Goal: Task Accomplishment & Management: Manage account settings

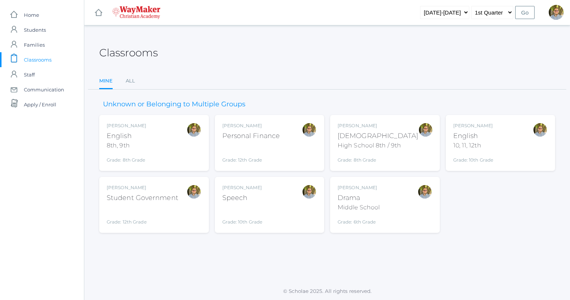
click at [302, 196] on div at bounding box center [309, 204] width 15 height 41
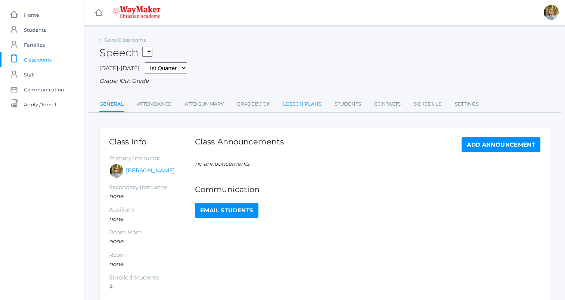
click at [297, 105] on link "Lesson Plans" at bounding box center [302, 104] width 38 height 15
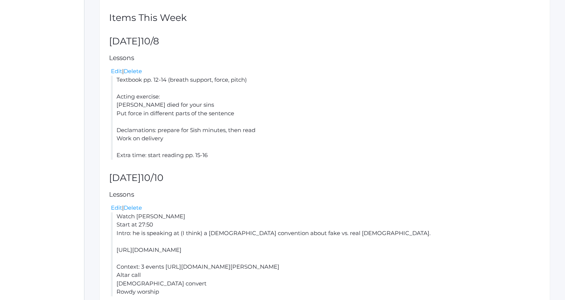
scroll to position [196, 0]
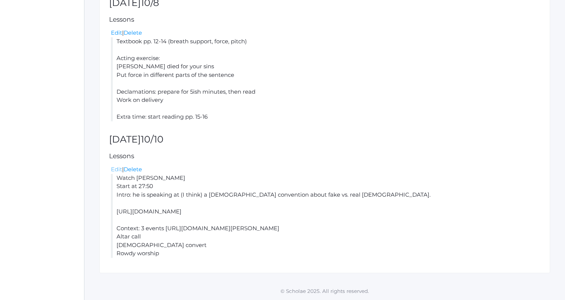
click at [118, 171] on link "Edit" at bounding box center [116, 169] width 11 height 7
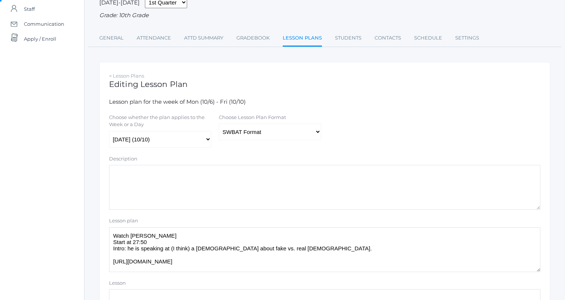
scroll to position [93, 0]
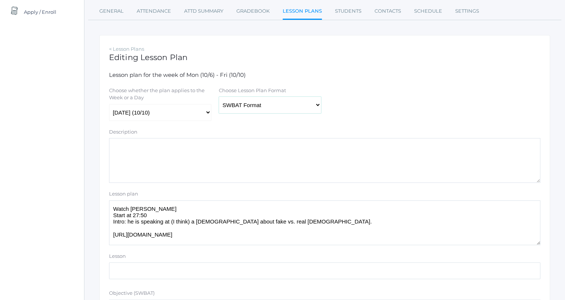
click at [251, 108] on select "Traditional Format SWBAT Format" at bounding box center [270, 105] width 102 height 17
select select "legacy"
click at [219, 97] on select "Traditional Format SWBAT Format" at bounding box center [270, 105] width 102 height 17
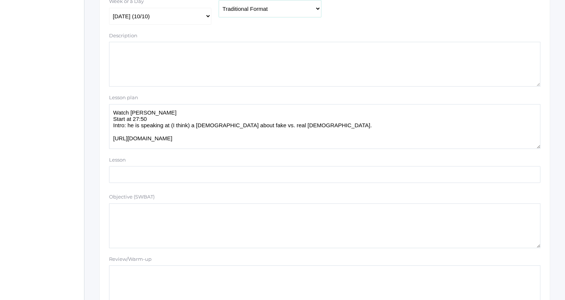
scroll to position [196, 0]
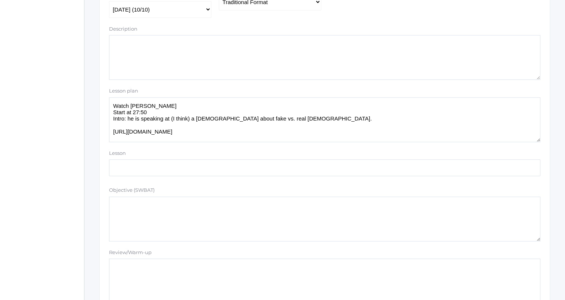
click at [303, 102] on textarea "Watch Paul Washer Start at 27:50 Intro: he is speaking at (I think) a Baptist c…" at bounding box center [324, 119] width 431 height 45
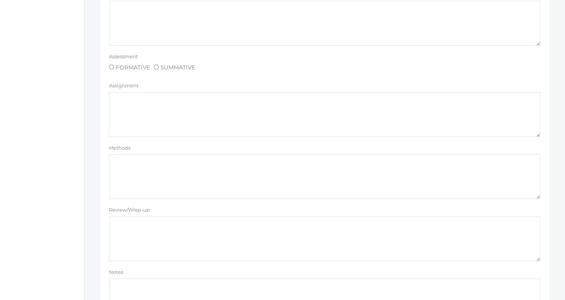
scroll to position [631, 0]
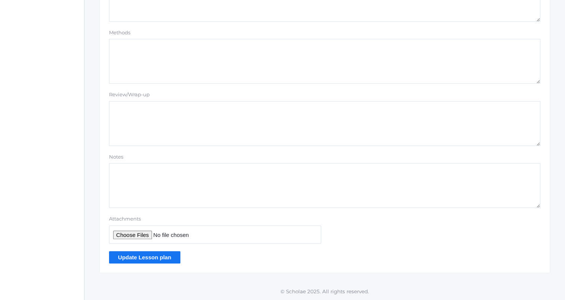
type textarea "Pass stuff back Watch Paul Washer Start at 27:50 Intro: he is speaking at (I th…"
click at [159, 257] on input "Update Lesson plan" at bounding box center [144, 257] width 71 height 12
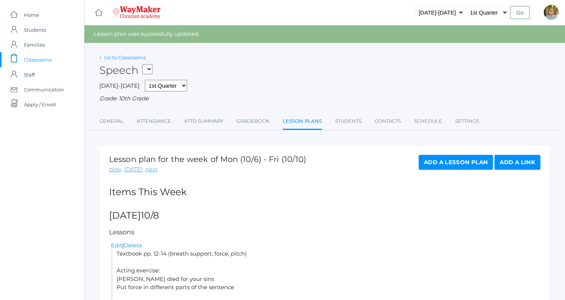
click at [136, 57] on link "Go to Classrooms" at bounding box center [124, 57] width 41 height 6
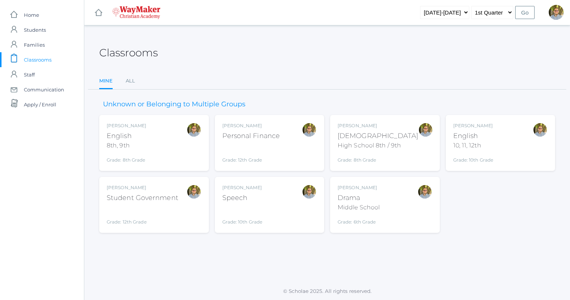
click at [174, 155] on div "Kylen Braileanu English 8th, 9th Grade: 8th Grade 08ENGLISH" at bounding box center [154, 142] width 95 height 41
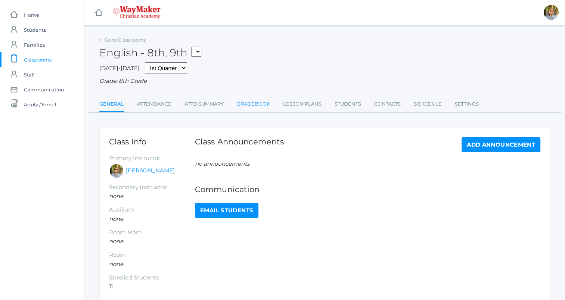
click at [258, 109] on link "Gradebook" at bounding box center [253, 104] width 33 height 15
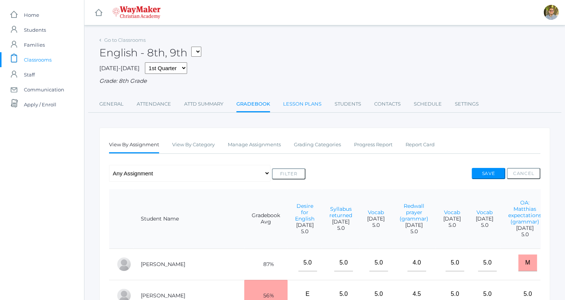
click at [305, 103] on link "Lesson Plans" at bounding box center [302, 104] width 38 height 15
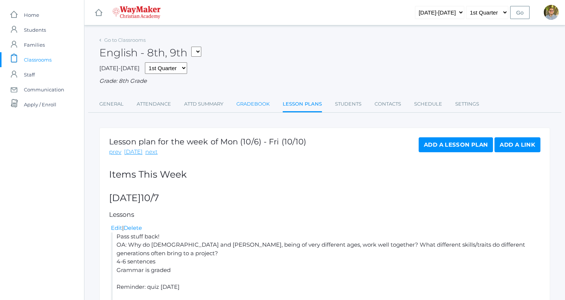
click at [252, 104] on link "Gradebook" at bounding box center [252, 104] width 33 height 15
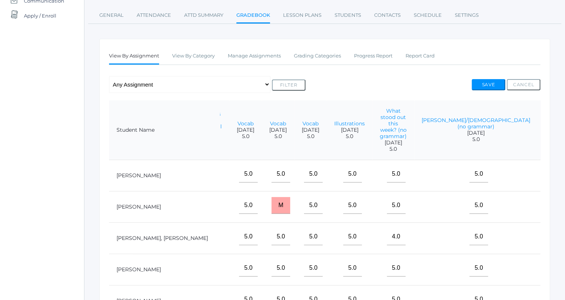
scroll to position [87, 0]
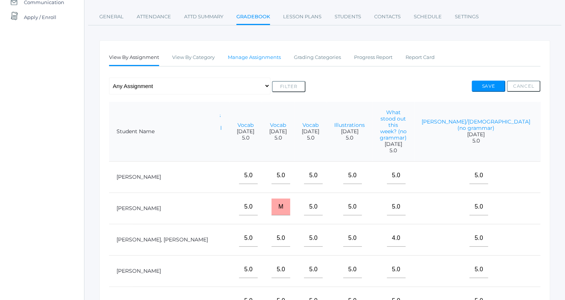
click at [259, 64] on link "Manage Assignments" at bounding box center [254, 57] width 53 height 15
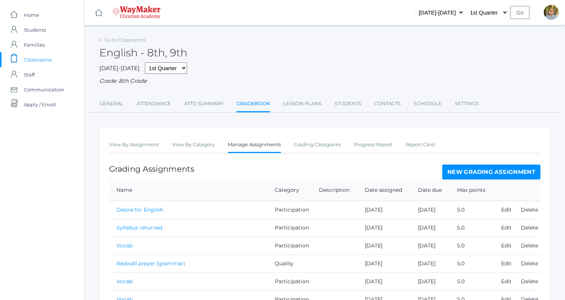
click at [459, 176] on link "New Grading Assignment" at bounding box center [491, 172] width 98 height 15
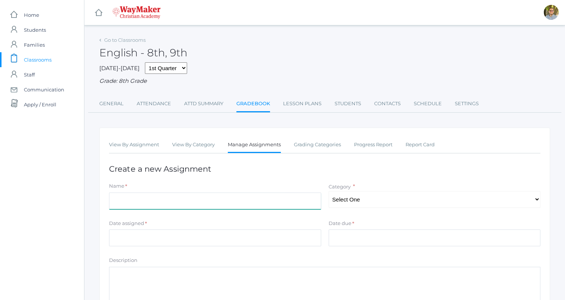
click at [285, 200] on input "Name" at bounding box center [215, 201] width 212 height 17
type input "M"
type input "Generations (from study guide)"
click at [368, 206] on select "Select One Accuracy Quality Participation" at bounding box center [434, 199] width 212 height 17
select select "1067"
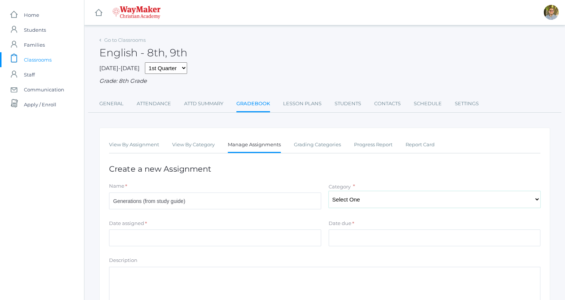
click at [328, 191] on select "Select One Accuracy Quality Participation" at bounding box center [434, 199] width 212 height 17
click at [294, 235] on input "Date assigned" at bounding box center [215, 238] width 212 height 17
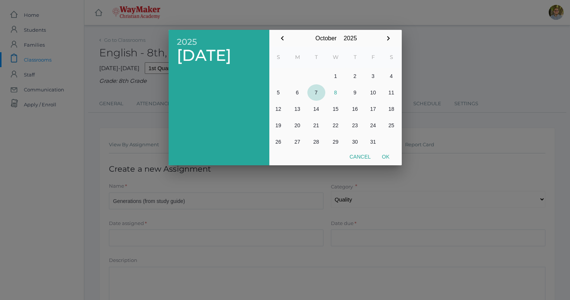
click at [318, 94] on button "7" at bounding box center [316, 92] width 18 height 16
click at [382, 157] on button "Ok" at bounding box center [386, 156] width 19 height 13
type input "2025-10-07"
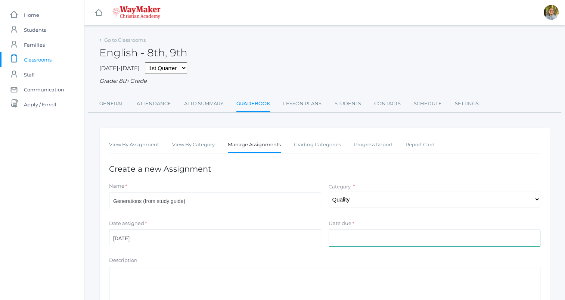
click at [378, 233] on input "Date due" at bounding box center [434, 238] width 212 height 17
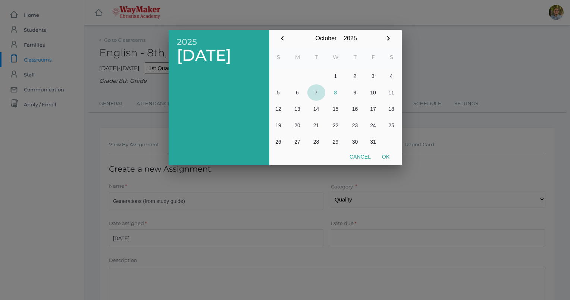
click at [319, 93] on button "7" at bounding box center [316, 92] width 18 height 16
click at [383, 152] on button "Ok" at bounding box center [386, 156] width 19 height 13
type input "2025-10-07"
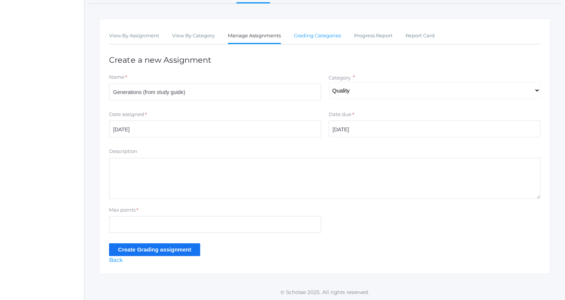
scroll to position [110, 0]
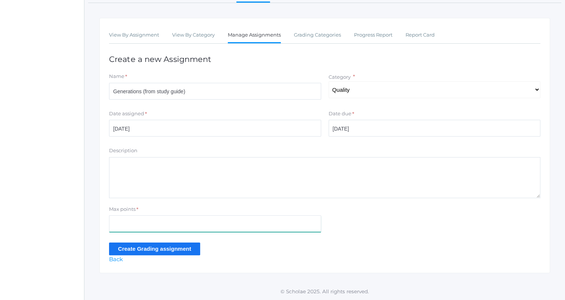
click at [232, 228] on input "Max points" at bounding box center [215, 223] width 212 height 17
type input "5"
click at [112, 248] on input "Create Grading assignment" at bounding box center [154, 249] width 91 height 12
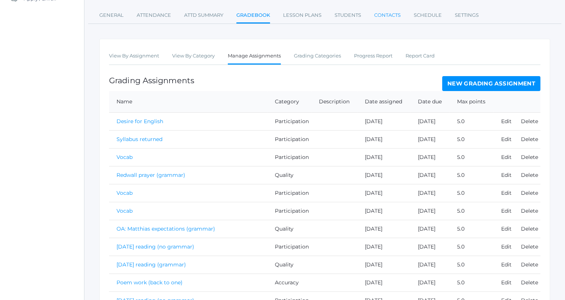
scroll to position [99, 0]
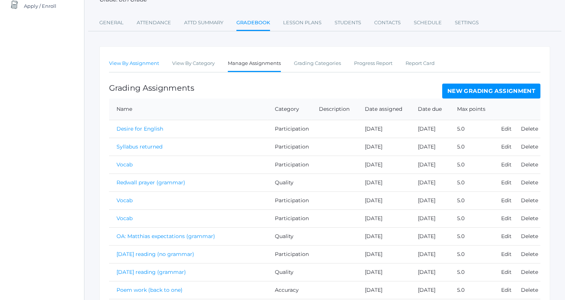
click at [144, 68] on link "View By Assignment" at bounding box center [134, 63] width 50 height 15
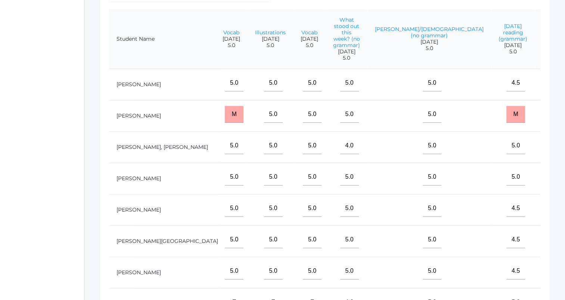
scroll to position [180, 0]
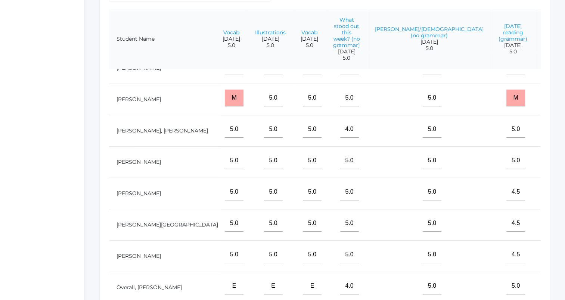
type input"] "2"
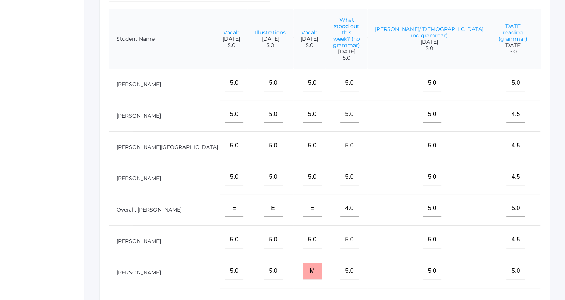
scroll to position [94, 728]
type input"] "4.5"
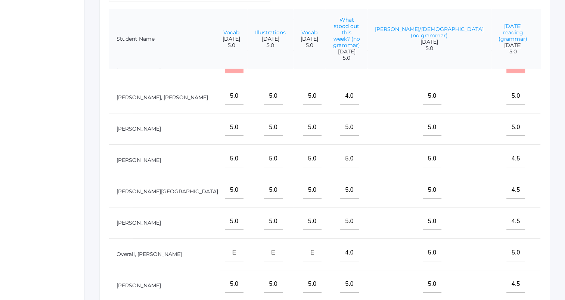
scroll to position [26, 728]
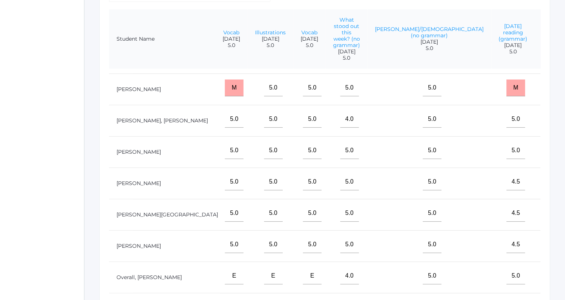
type input"] "4.5"
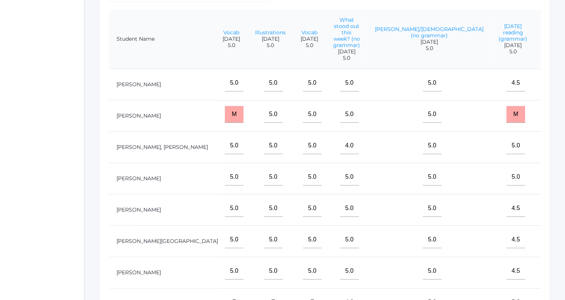
scroll to position [0, 728]
type input"] "5"
type input"] "4.5"
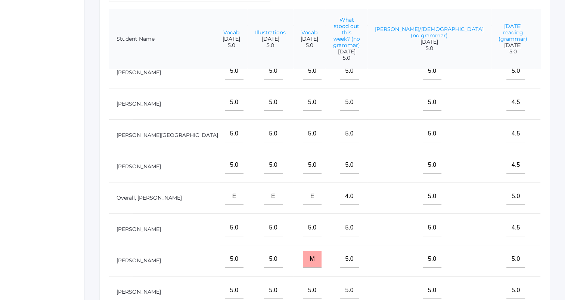
scroll to position [113, 728]
type input"] "5"
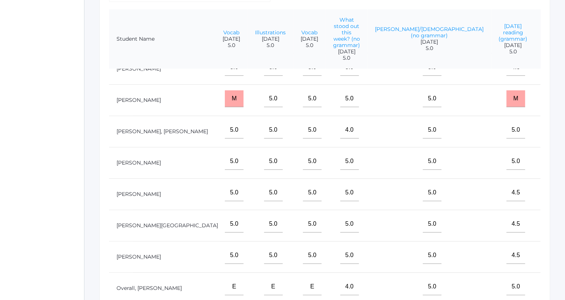
scroll to position [0, 728]
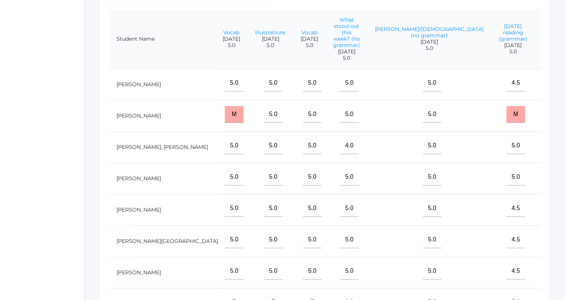
type input"] "5"
type input"] "4.5"
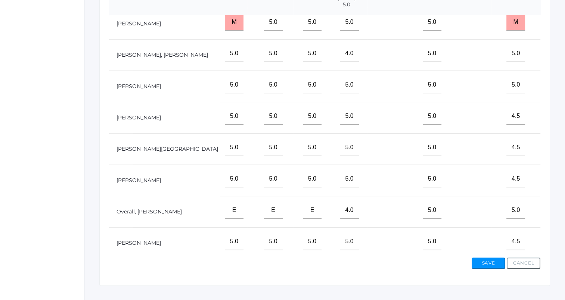
scroll to position [124, 728]
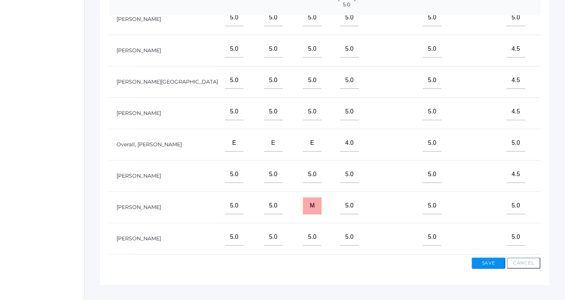
type input"] "4"
click at [484, 261] on button "Save" at bounding box center [488, 262] width 34 height 11
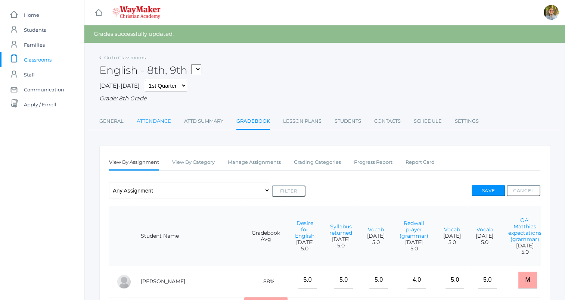
click at [154, 123] on link "Attendance" at bounding box center [154, 121] width 34 height 15
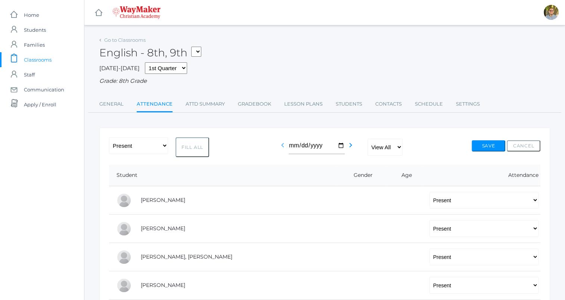
click at [282, 149] on icon "chevron_left" at bounding box center [282, 145] width 9 height 9
click at [351, 149] on icon "chevron_right" at bounding box center [350, 145] width 9 height 9
click at [260, 108] on link "Gradebook" at bounding box center [254, 104] width 33 height 15
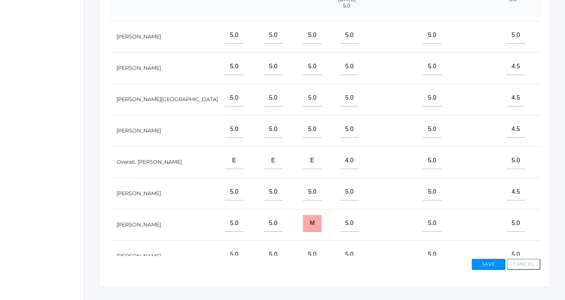
scroll to position [90, 728]
type input"] "m"
click at [493, 266] on button "Save" at bounding box center [488, 264] width 34 height 11
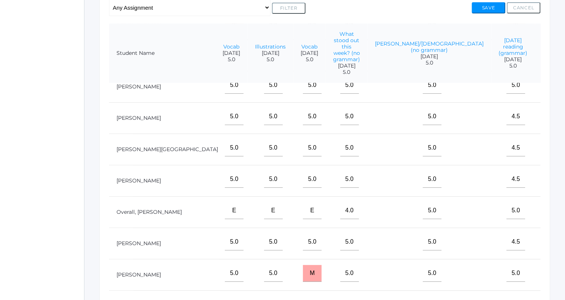
scroll to position [263, 0]
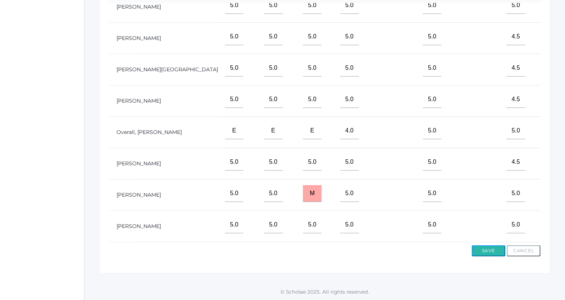
click at [487, 255] on button "Save" at bounding box center [488, 250] width 34 height 11
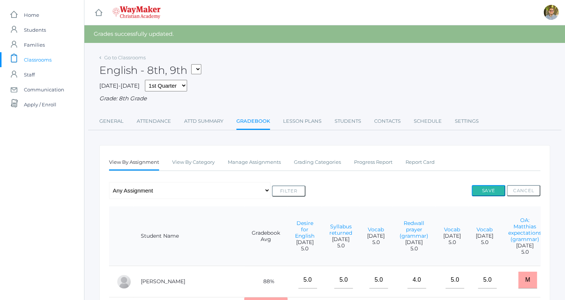
click at [483, 190] on button "Save" at bounding box center [488, 190] width 34 height 11
click at [140, 57] on link "Go to Classrooms" at bounding box center [124, 57] width 41 height 6
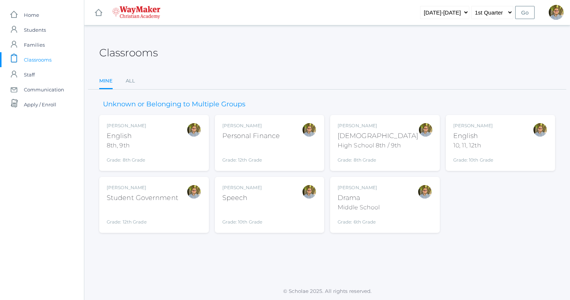
click at [187, 142] on div at bounding box center [194, 142] width 15 height 41
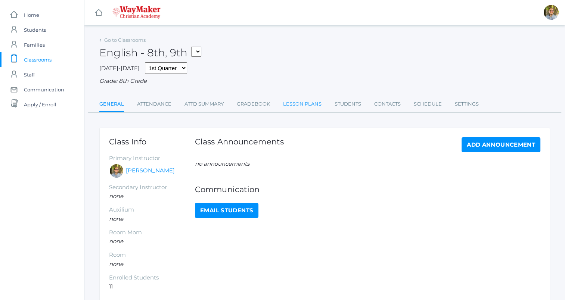
click at [306, 107] on link "Lesson Plans" at bounding box center [302, 104] width 38 height 15
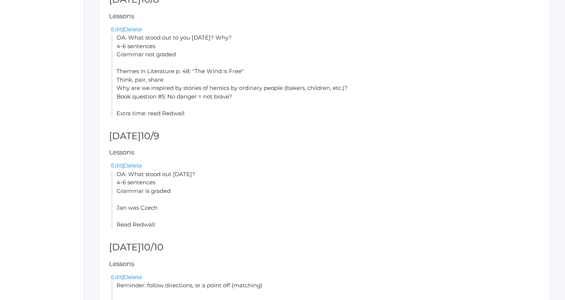
scroll to position [409, 0]
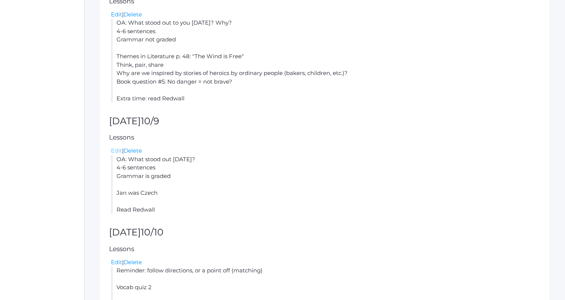
click at [116, 154] on link "Edit" at bounding box center [116, 150] width 11 height 7
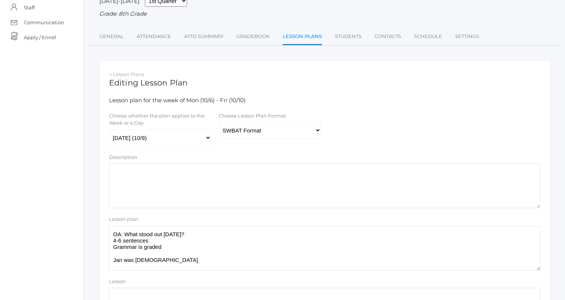
scroll to position [69, 0]
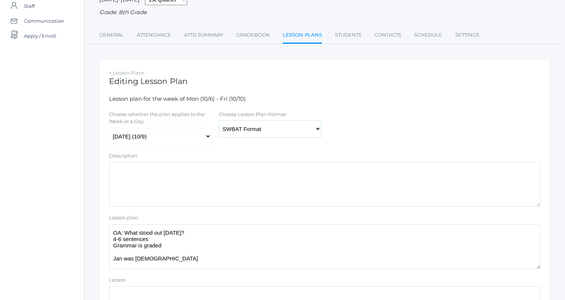
click at [245, 134] on select "Traditional Format SWBAT Format" at bounding box center [270, 129] width 102 height 17
click at [285, 129] on select "Traditional Format SWBAT Format" at bounding box center [270, 129] width 102 height 17
select select "legacy"
click at [219, 121] on select "Traditional Format SWBAT Format" at bounding box center [270, 129] width 102 height 17
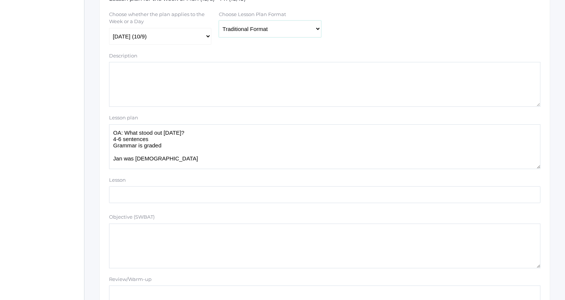
scroll to position [169, 0]
click at [186, 146] on textarea "OA: What stood out yesterday? 4-6 sentences Grammar is graded Jan was Czech Rea…" at bounding box center [324, 146] width 431 height 45
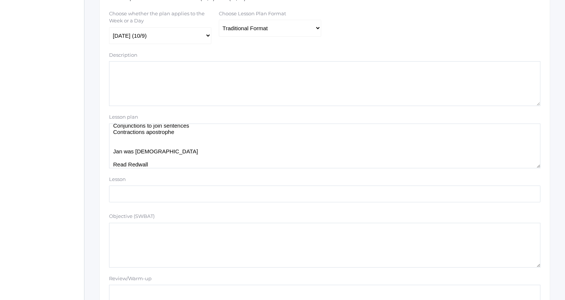
click at [281, 134] on textarea "OA: What stood out yesterday? 4-6 sentences Grammar is graded Jan was Czech Rea…" at bounding box center [324, 146] width 431 height 45
click at [167, 146] on textarea "OA: What stood out yesterday? 4-6 sentences Grammar is graded Jan was Czech Rea…" at bounding box center [324, 146] width 431 height 45
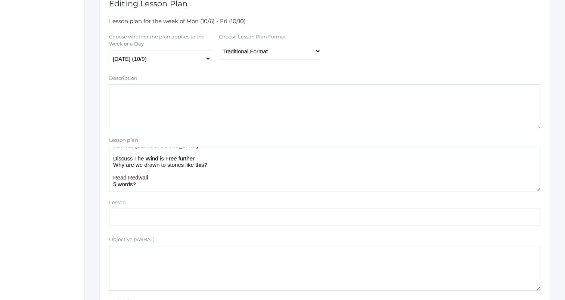
scroll to position [146, 0]
click at [334, 162] on textarea "OA: What stood out yesterday? 4-6 sentences Grammar is graded Jan was Czech Rea…" at bounding box center [324, 169] width 431 height 45
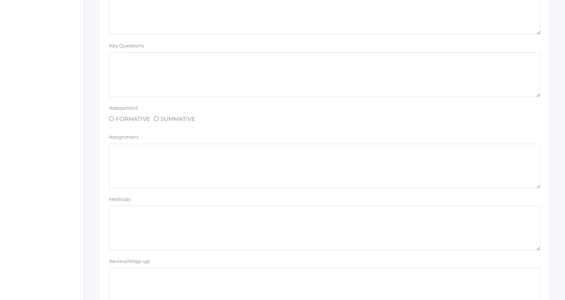
scroll to position [631, 0]
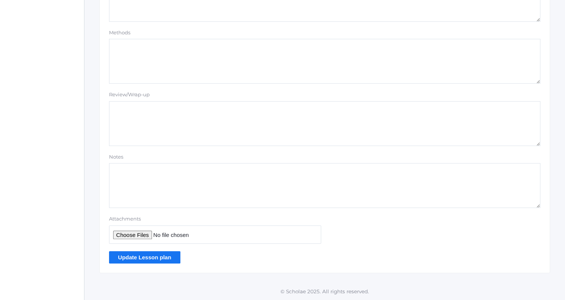
type textarea "OA: What stood out yesterday? 4-6 sentences Grammar is graded Grammar lesson: C…"
click at [170, 253] on input "Update Lesson plan" at bounding box center [144, 257] width 71 height 12
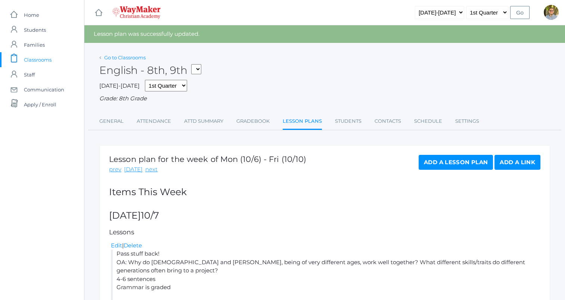
click at [133, 56] on link "Go to Classrooms" at bounding box center [124, 57] width 41 height 6
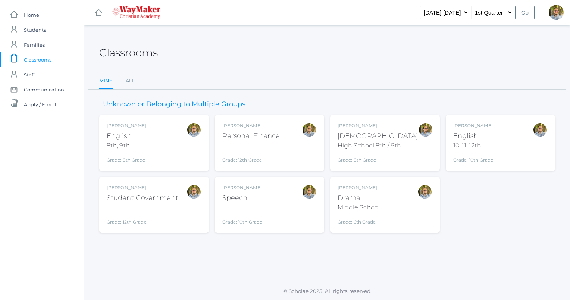
click at [496, 156] on div "Kylen Braileanu English 10, 11, 12th Grade: 10th Grade HSENGLISH" at bounding box center [500, 142] width 95 height 41
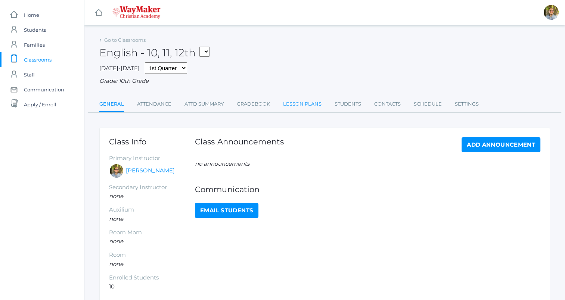
click at [291, 104] on link "Lesson Plans" at bounding box center [302, 104] width 38 height 15
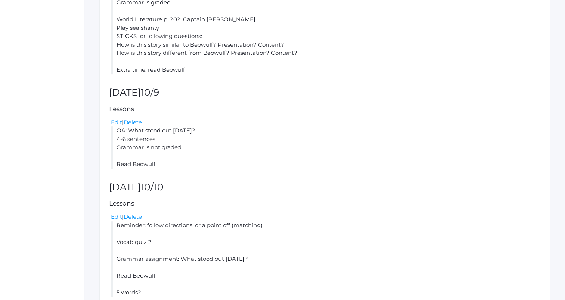
scroll to position [430, 0]
click at [115, 119] on link "Edit" at bounding box center [116, 121] width 11 height 7
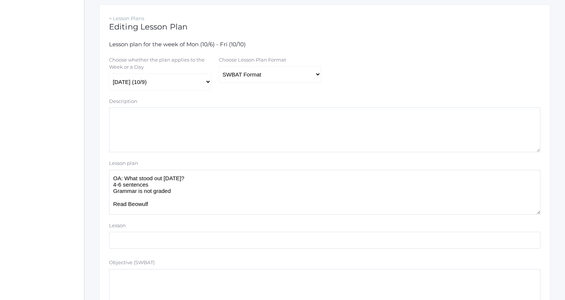
scroll to position [124, 0]
click at [250, 73] on select "Traditional Format SWBAT Format" at bounding box center [270, 73] width 102 height 17
select select "legacy"
click at [219, 66] on select "Traditional Format SWBAT Format" at bounding box center [270, 73] width 102 height 17
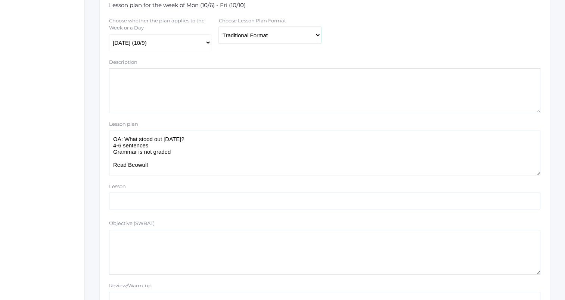
scroll to position [163, 0]
click at [216, 154] on textarea "OA: What stood out yesterday? 4-6 sentences Grammar is not graded Read Beowulf" at bounding box center [324, 152] width 431 height 45
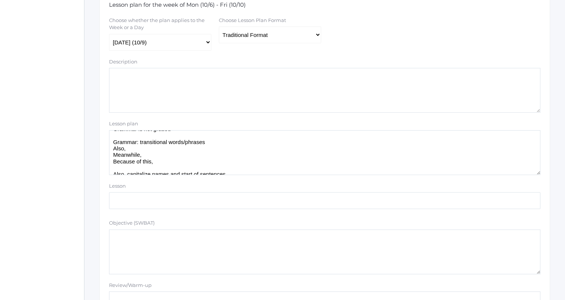
scroll to position [42, 0]
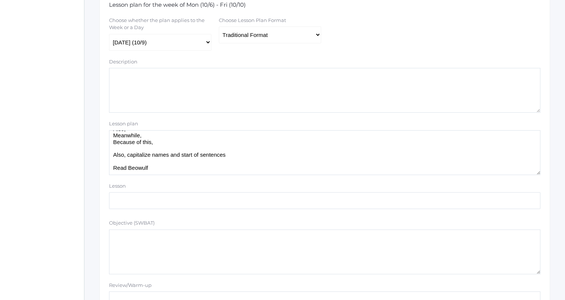
click at [226, 170] on textarea "OA: What stood out yesterday? 4-6 sentences Grammar is not graded Read Beowulf" at bounding box center [324, 152] width 431 height 45
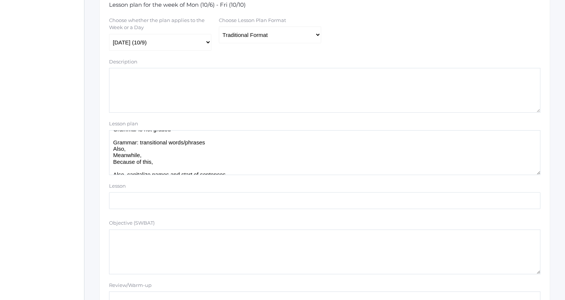
scroll to position [22, 0]
click at [222, 146] on textarea "OA: What stood out yesterday? 4-6 sentences Grammar is not graded Read Beowulf" at bounding box center [324, 152] width 431 height 45
click at [226, 143] on textarea "OA: What stood out yesterday? 4-6 sentences Grammar is not graded Read Beowulf" at bounding box center [324, 152] width 431 height 45
click at [212, 147] on textarea "OA: What stood out yesterday? 4-6 sentences Grammar is not graded Read Beowulf" at bounding box center [324, 152] width 431 height 45
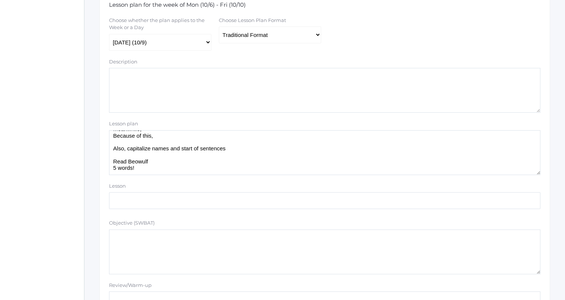
click at [188, 168] on textarea "OA: What stood out yesterday? 4-6 sentences Grammar is not graded Read Beowulf" at bounding box center [324, 152] width 431 height 45
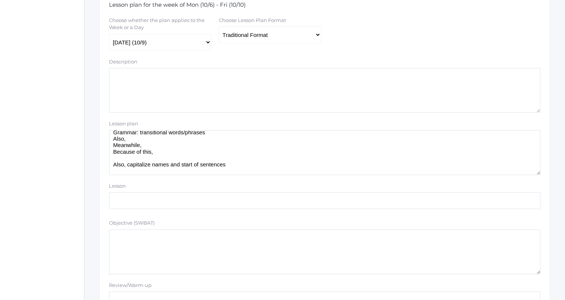
scroll to position [42, 0]
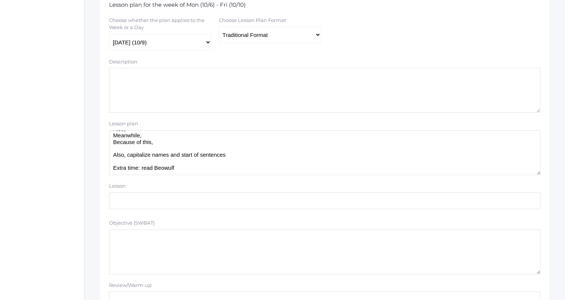
click at [246, 157] on textarea "OA: What stood out yesterday? 4-6 sentences Grammar is not graded Read Beowulf" at bounding box center [324, 152] width 431 height 45
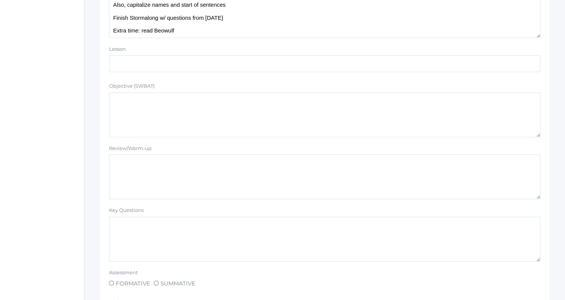
scroll to position [631, 0]
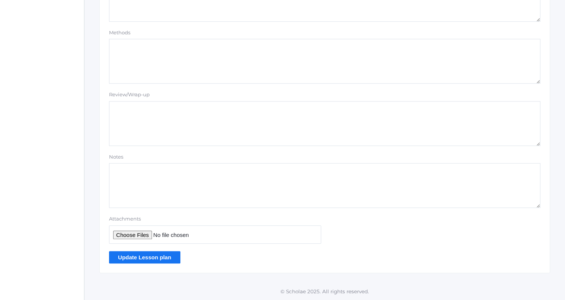
type textarea "OA: What stood out yesterday? 4-6 sentences Grammar is not graded Grammar: tran…"
click at [165, 259] on input "Update Lesson plan" at bounding box center [144, 257] width 71 height 12
